Goal: Task Accomplishment & Management: Complete application form

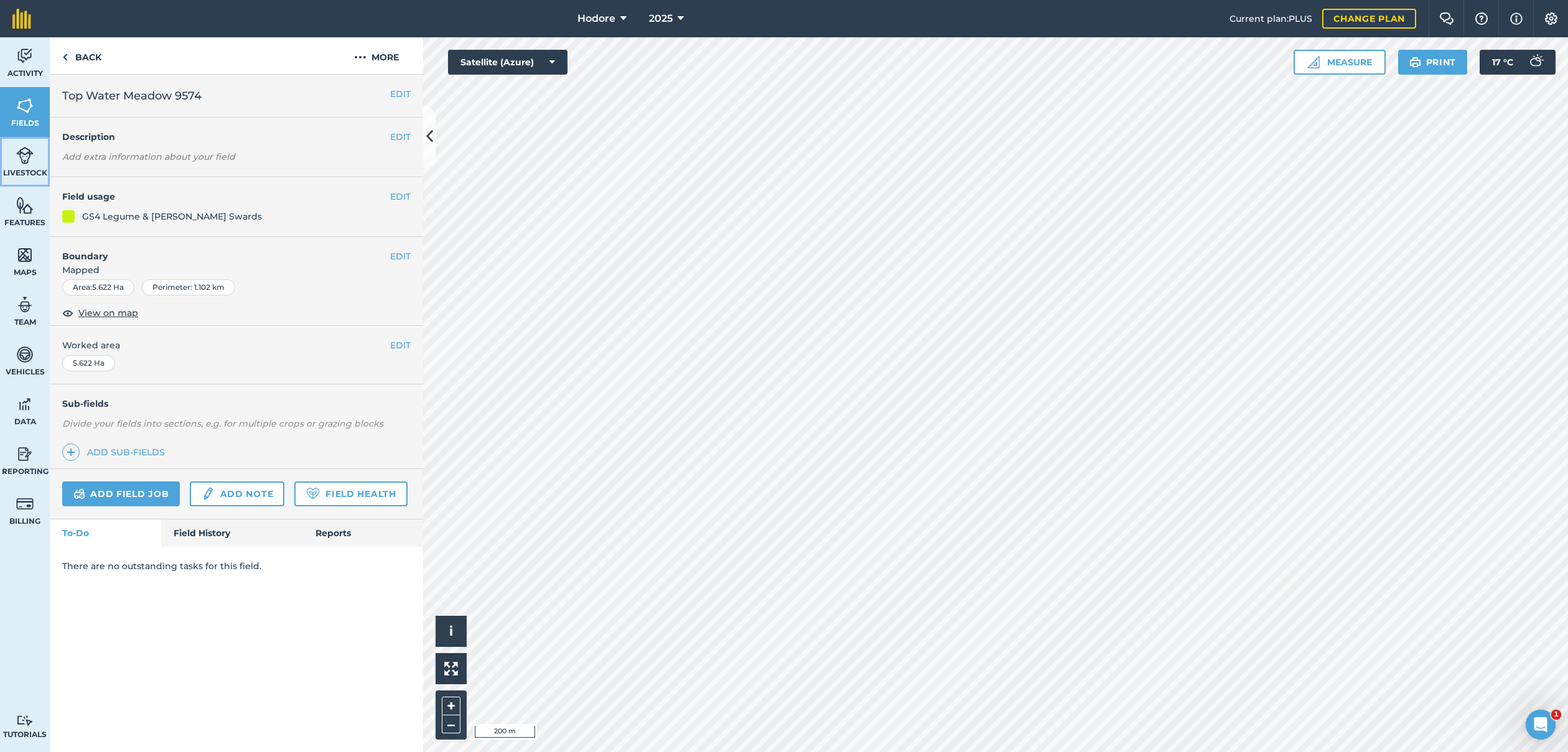
click at [28, 162] on img at bounding box center [24, 155] width 17 height 19
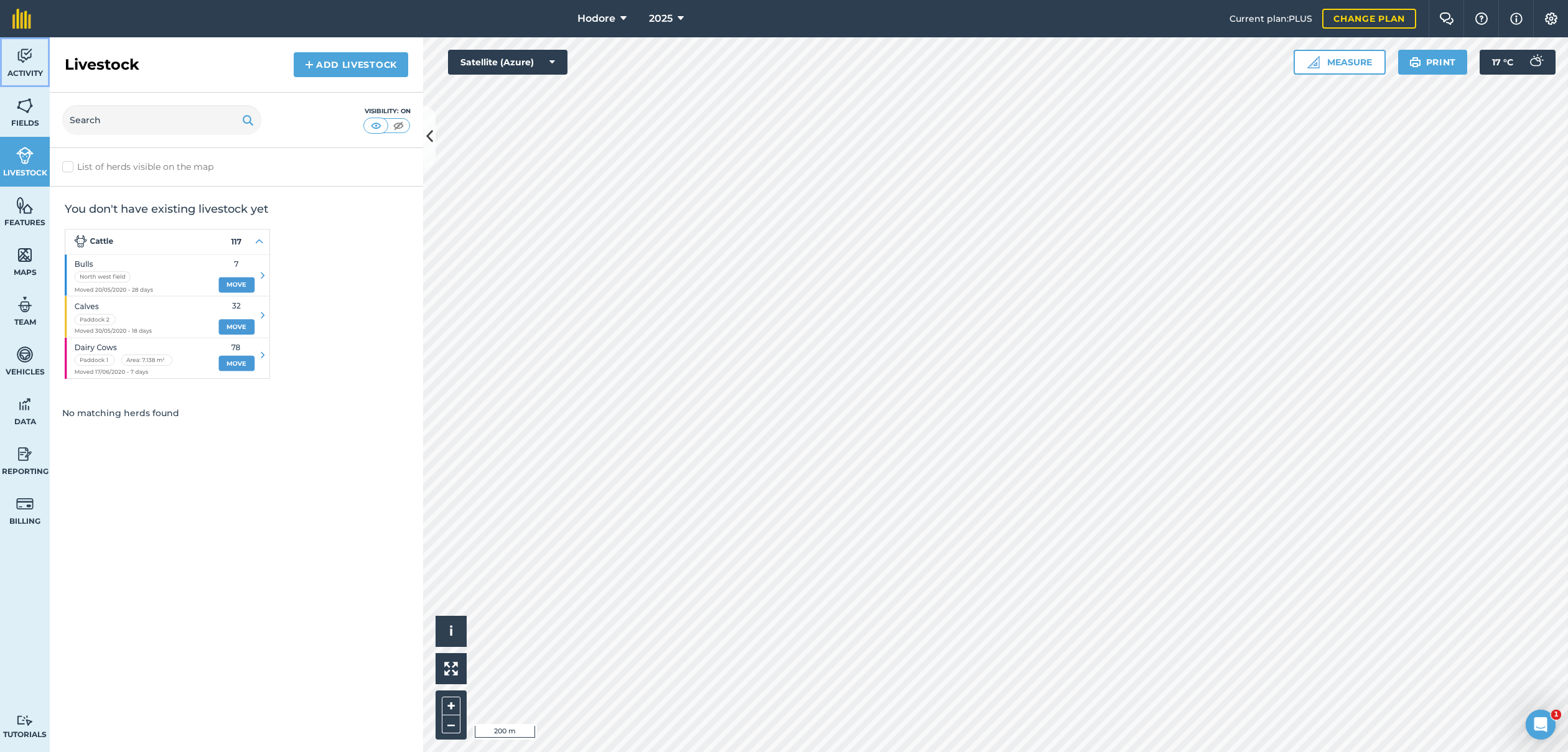
click at [28, 54] on img at bounding box center [24, 55] width 17 height 19
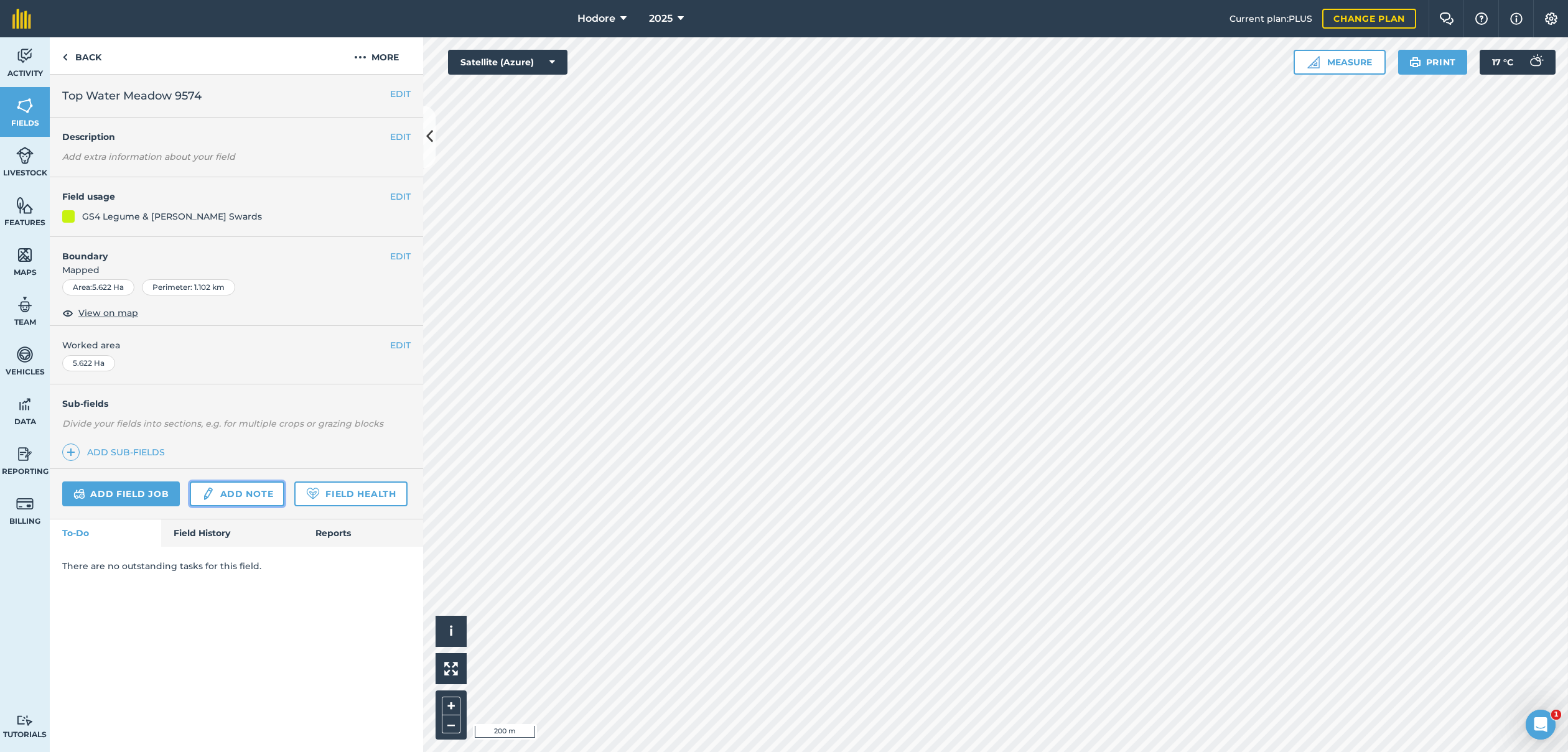
click at [223, 491] on link "Add note" at bounding box center [237, 494] width 94 height 25
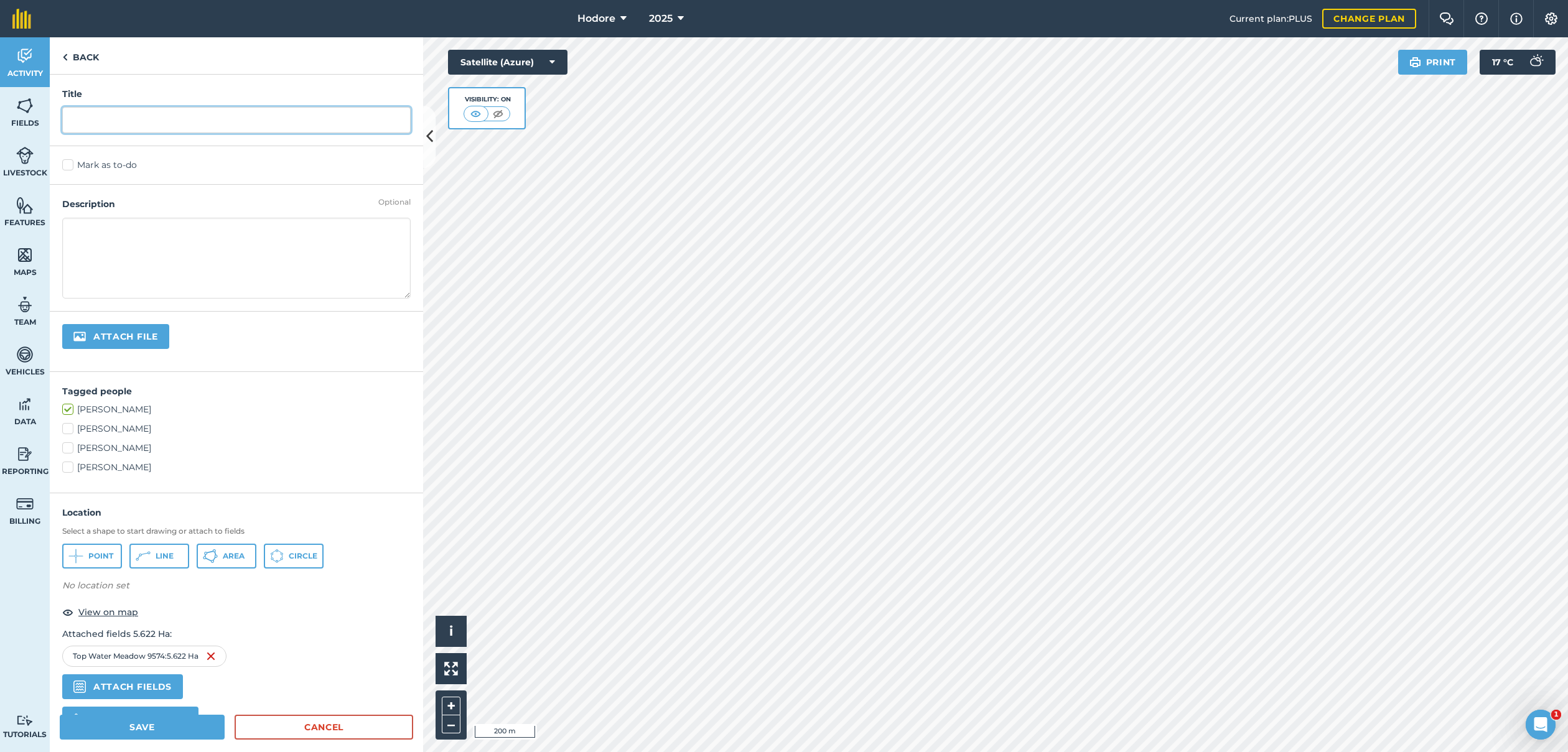
click at [191, 121] on input "text" at bounding box center [236, 120] width 349 height 26
type input "sheep"
click at [180, 236] on textarea at bounding box center [236, 258] width 349 height 81
type textarea "S"
type textarea "100 ewes. [DATE] start"
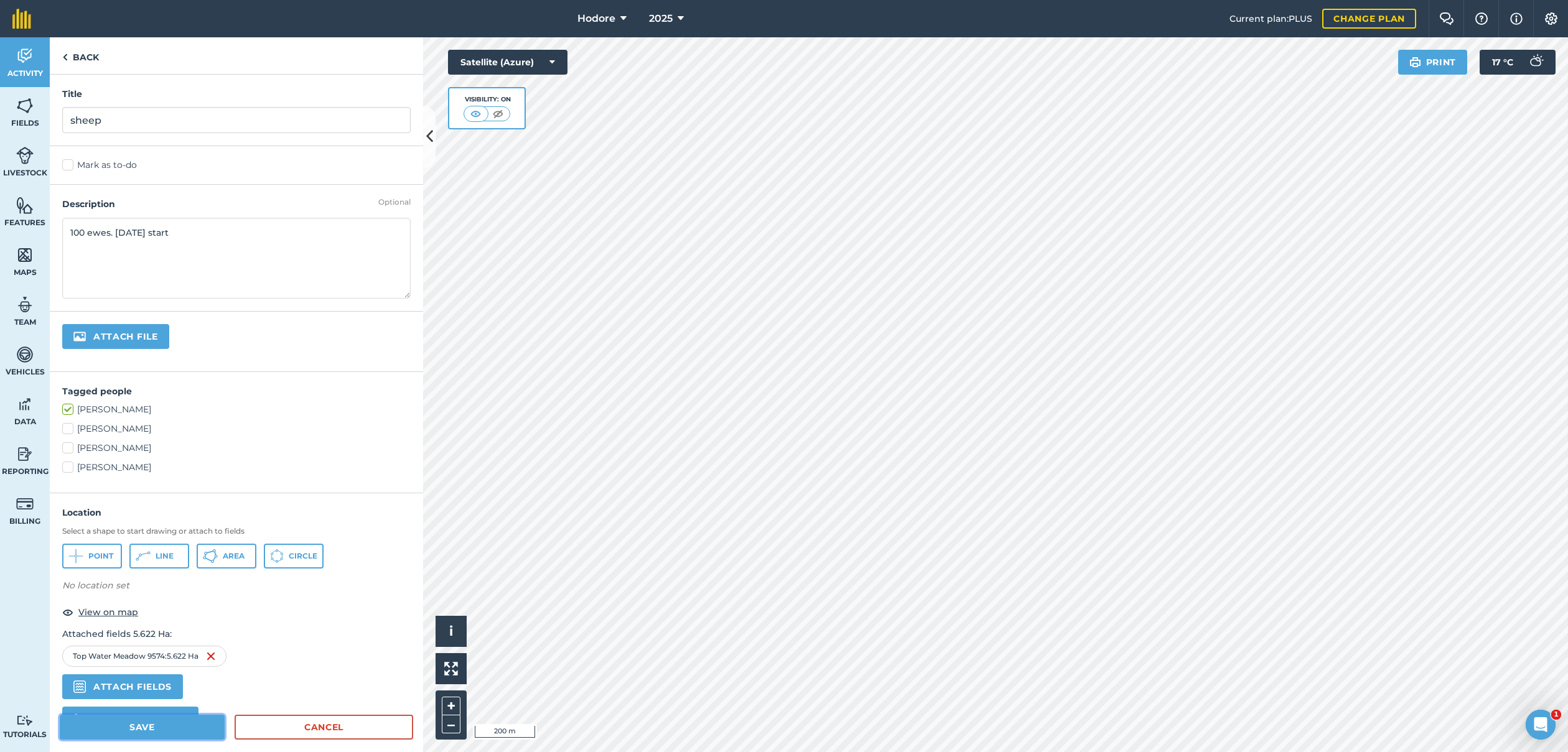
click at [125, 724] on button "Save" at bounding box center [142, 727] width 165 height 25
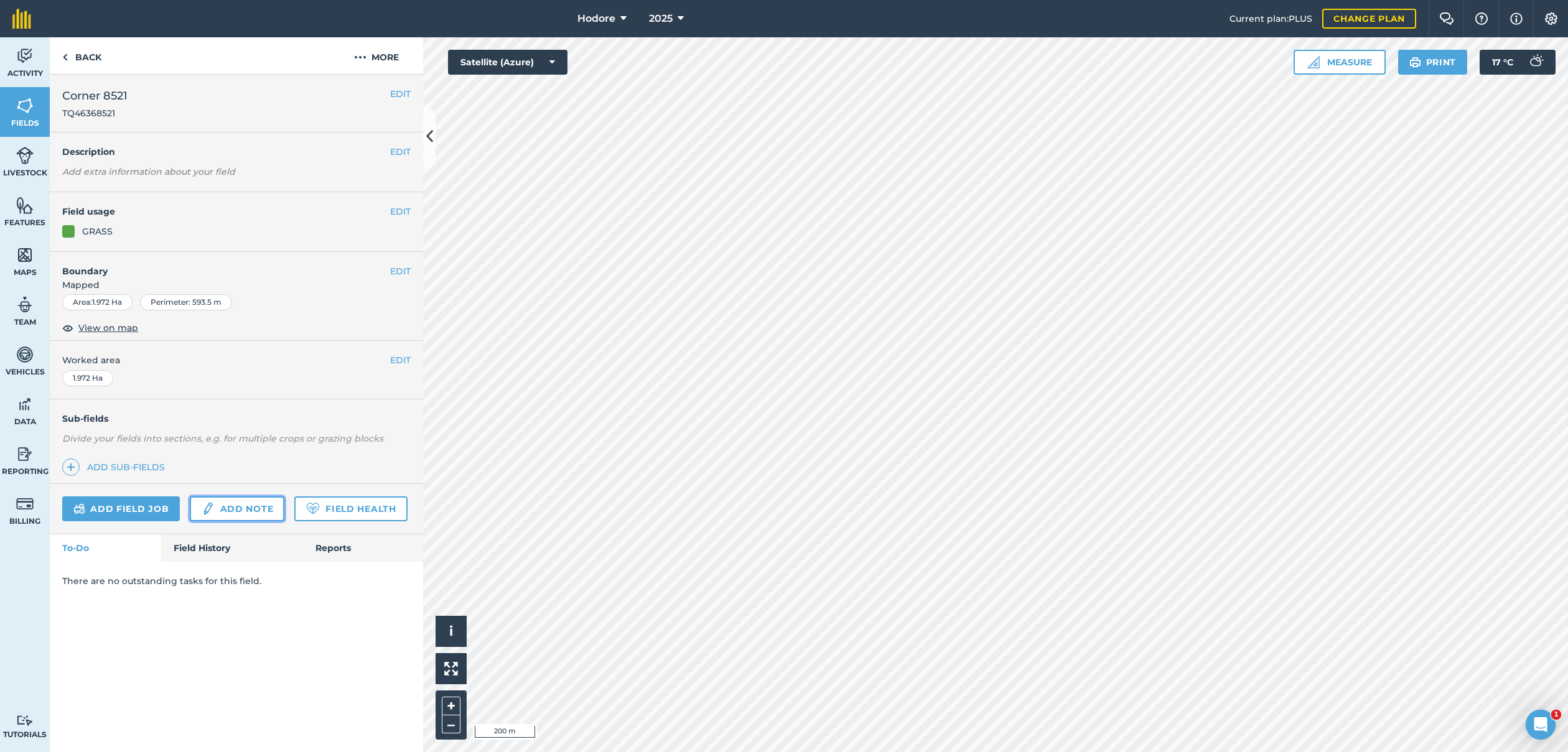
click at [230, 506] on link "Add note" at bounding box center [237, 508] width 94 height 25
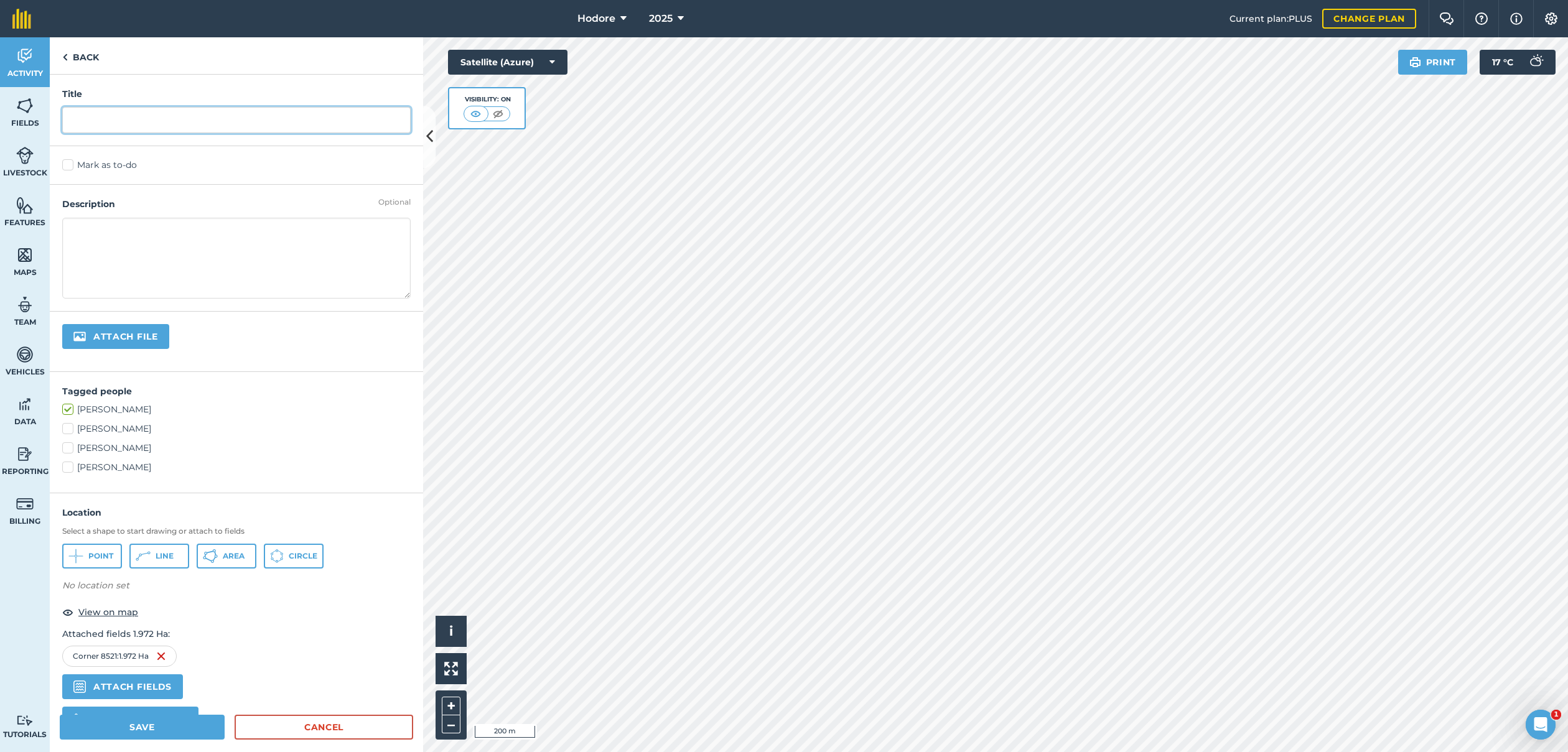
click at [141, 119] on input "text" at bounding box center [236, 120] width 349 height 26
type input "sheep"
click at [122, 236] on textarea at bounding box center [236, 258] width 349 height 81
type textarea "140 ewes from [DATE]. previouslt on [GEOGRAPHIC_DATA][PERSON_NAME] side"
click at [110, 726] on button "Save" at bounding box center [142, 727] width 165 height 25
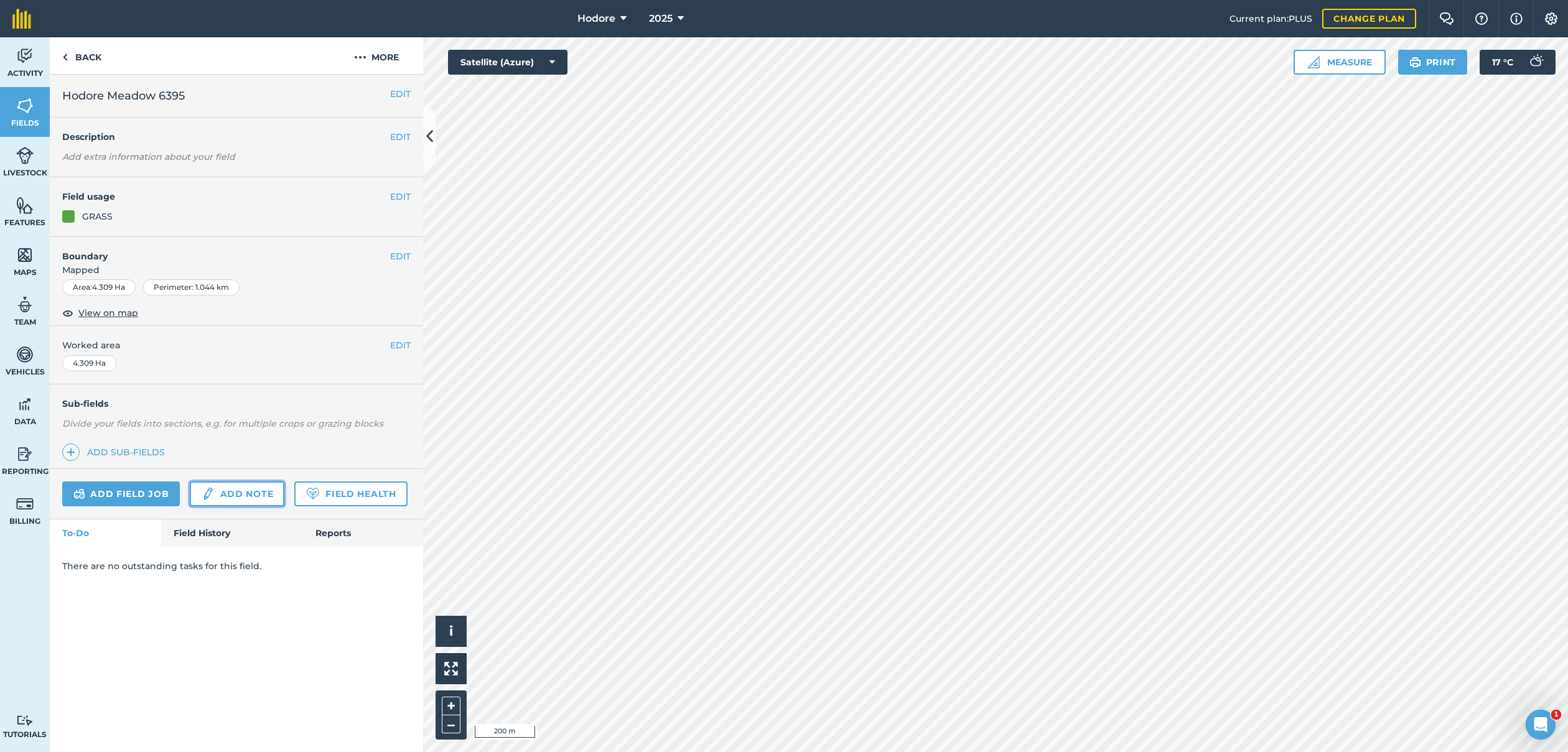
click at [238, 486] on link "Add note" at bounding box center [237, 494] width 94 height 25
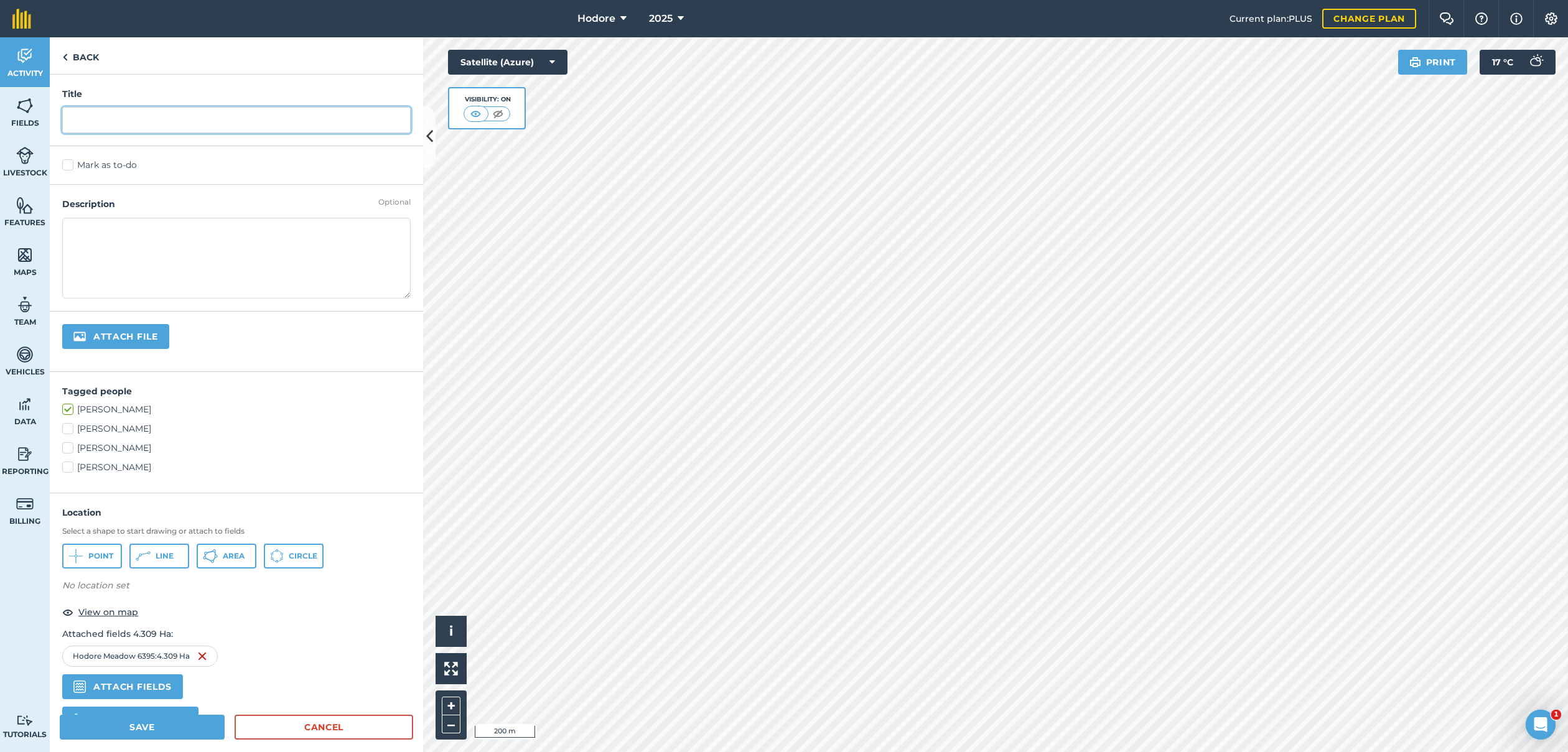
click at [145, 121] on input "text" at bounding box center [236, 120] width 349 height 26
type input "sheep"
click at [138, 253] on textarea at bounding box center [236, 258] width 349 height 81
type textarea "100 ewes [DATE]-[DATE] ish"
click at [124, 727] on button "Save" at bounding box center [142, 727] width 165 height 25
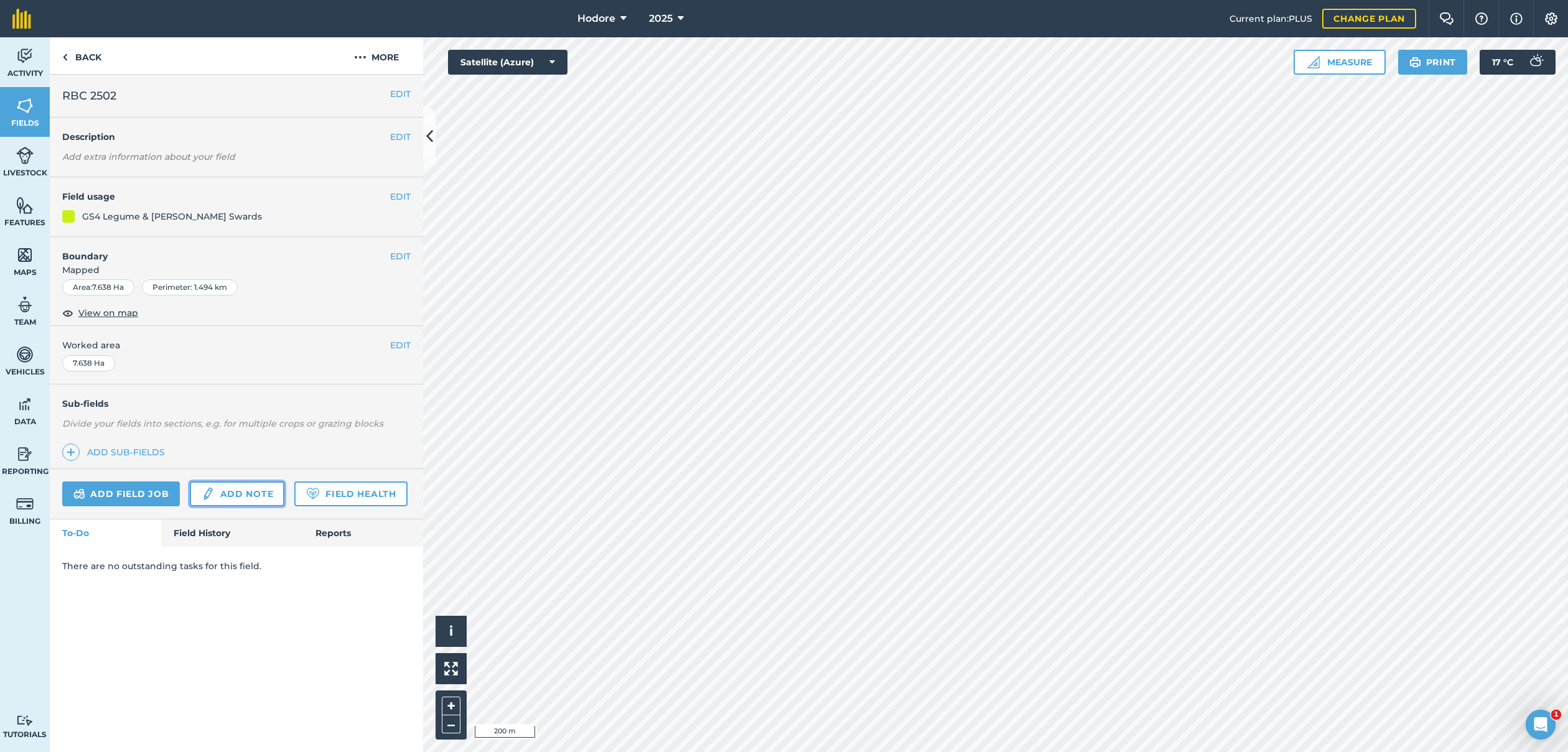
click at [242, 489] on link "Add note" at bounding box center [237, 494] width 94 height 25
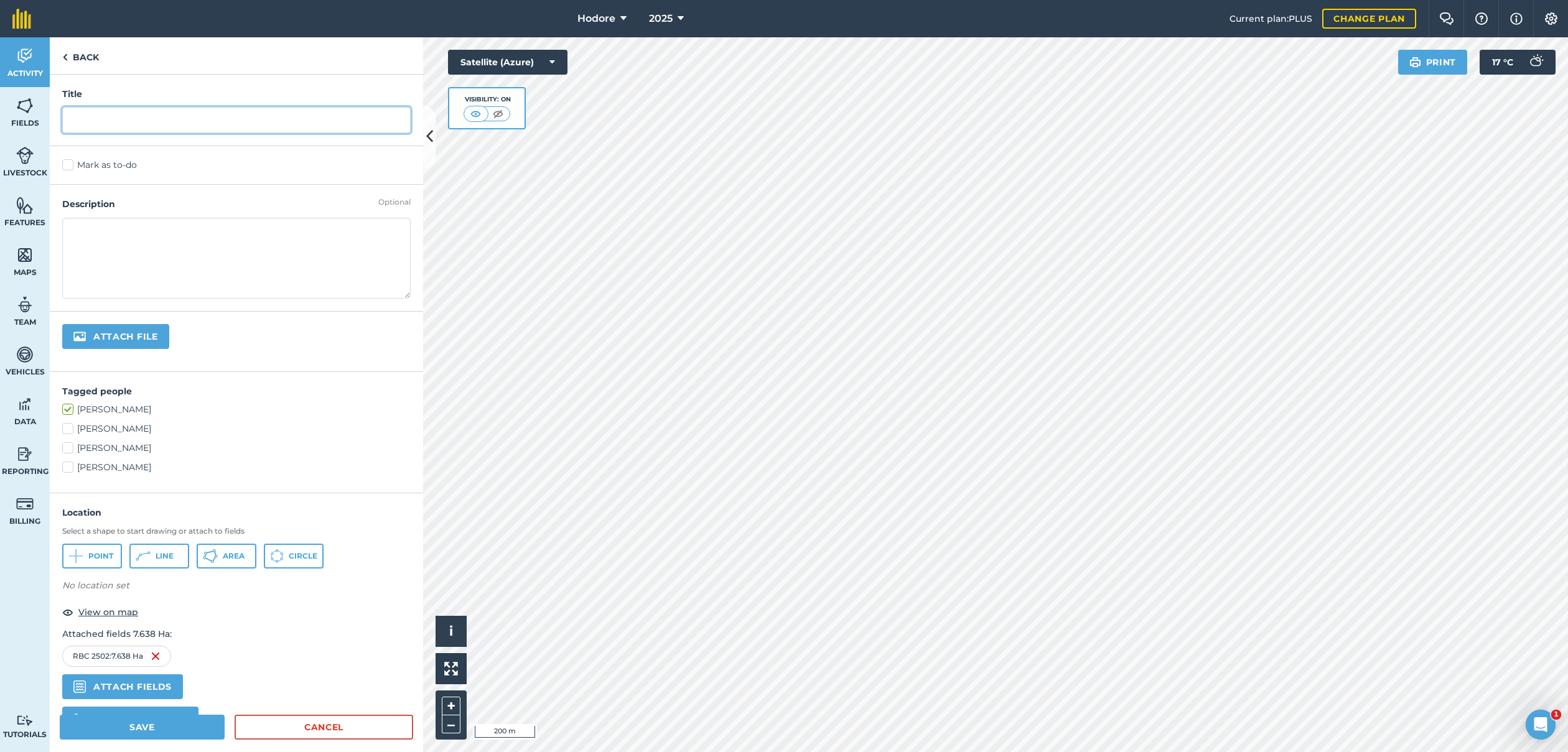
click at [120, 121] on input "text" at bounding box center [236, 120] width 349 height 26
type input "sheep"
click at [111, 236] on textarea at bounding box center [236, 258] width 349 height 81
type textarea "lambs came off clover before turnips went in . how long on there for?"
